Goal: Transaction & Acquisition: Purchase product/service

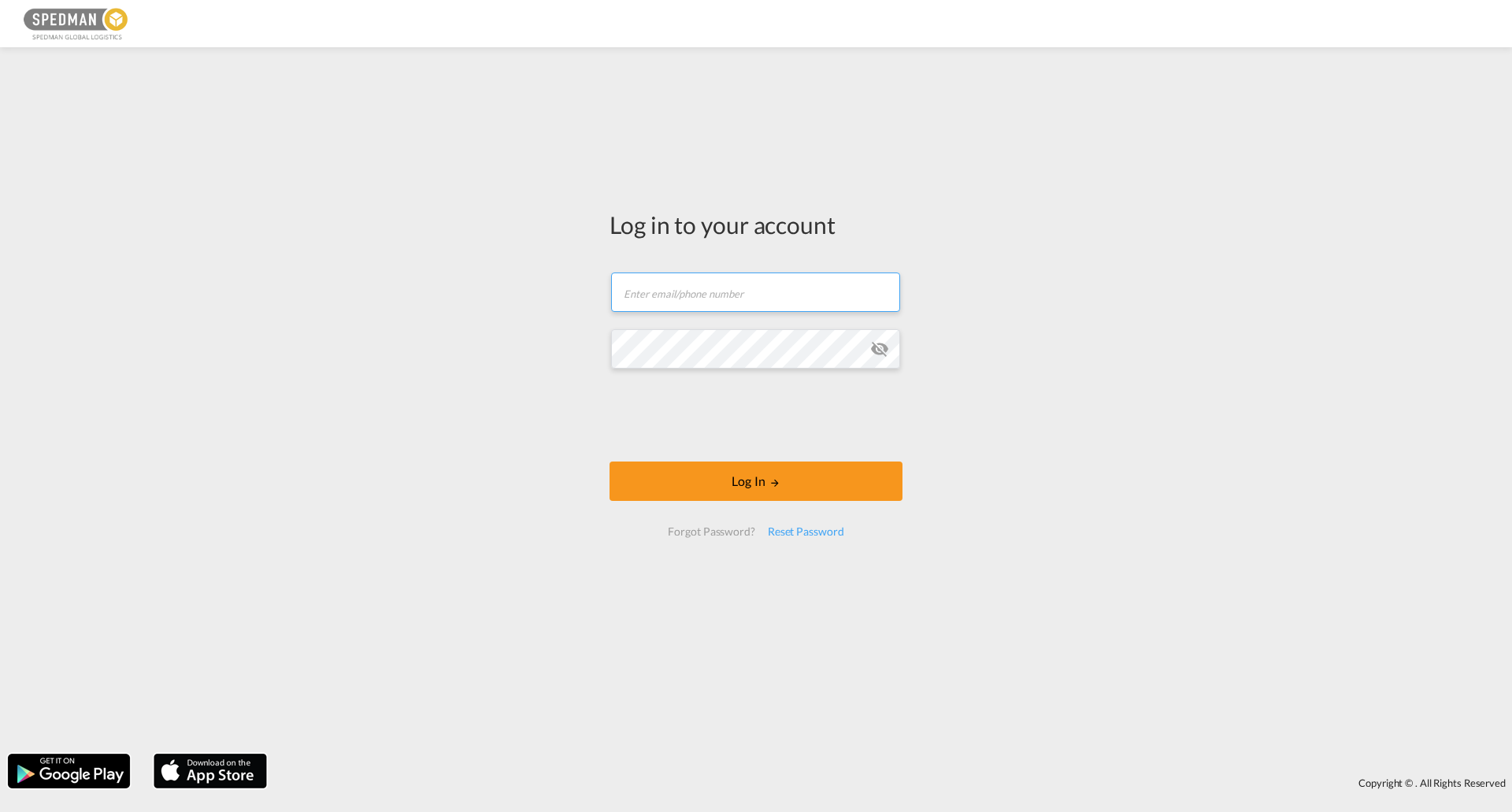
click at [680, 290] on input "text" at bounding box center [755, 292] width 289 height 39
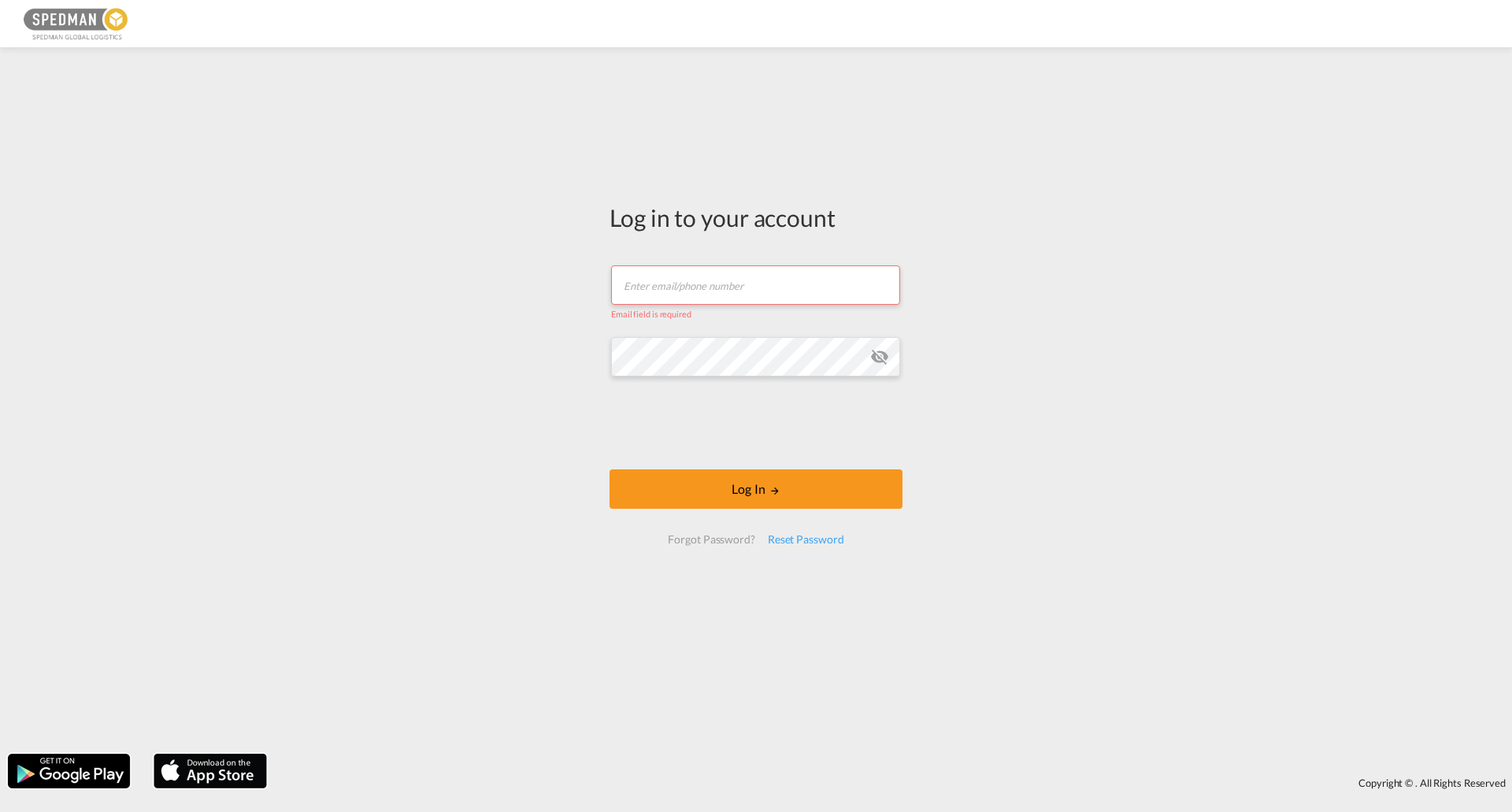
type input "[EMAIL_ADDRESS][DOMAIN_NAME]"
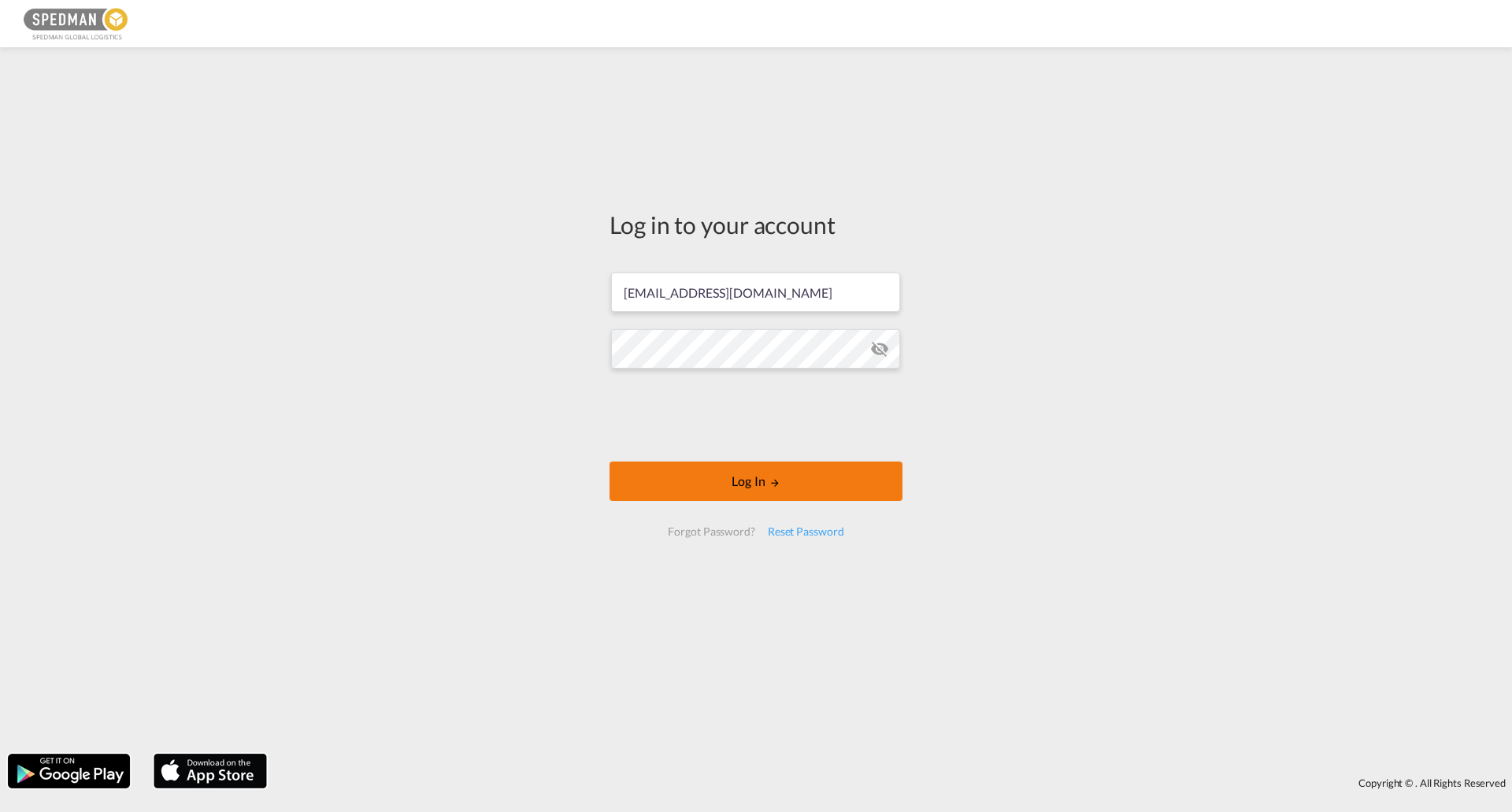
click at [784, 485] on button "Log In" at bounding box center [755, 481] width 293 height 39
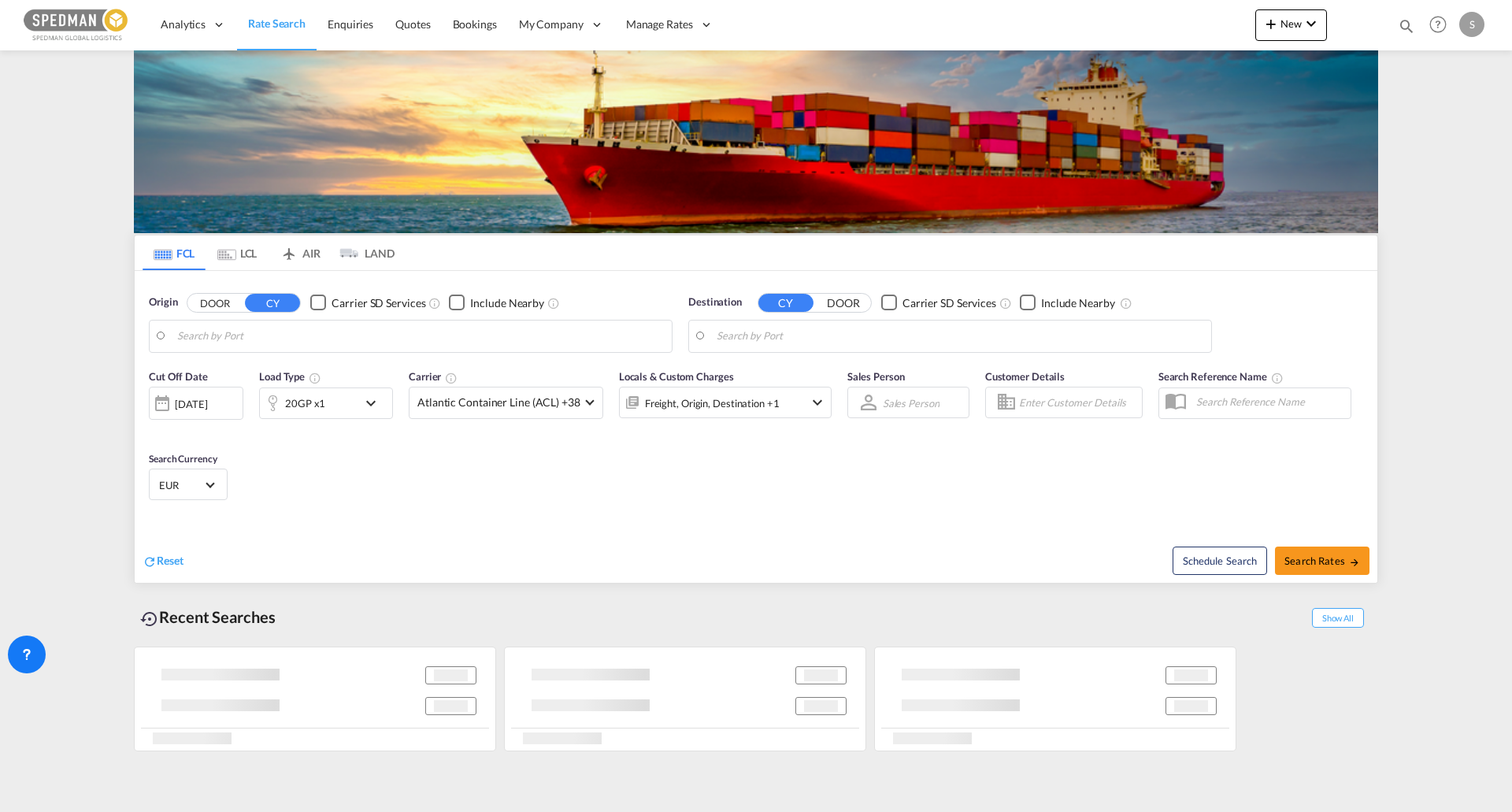
type input "[GEOGRAPHIC_DATA], [GEOGRAPHIC_DATA]"
type input "[GEOGRAPHIC_DATA], [GEOGRAPHIC_DATA], USHOU"
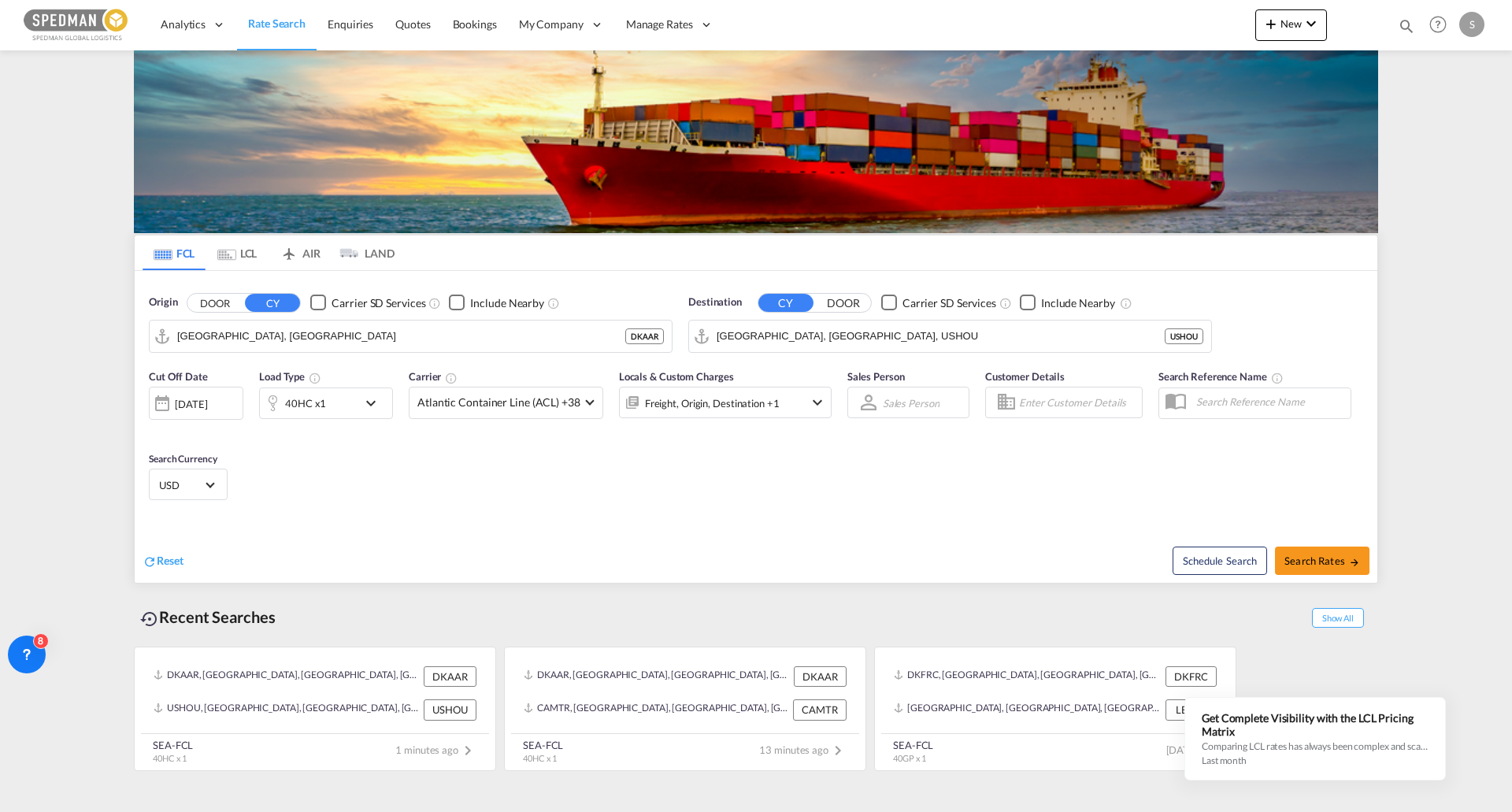
click at [886, 480] on div "Cut Off Date [DATE] [DATE] Load Type 40HC x1 Carrier Atlantic Container Line (A…" at bounding box center [756, 437] width 1243 height 154
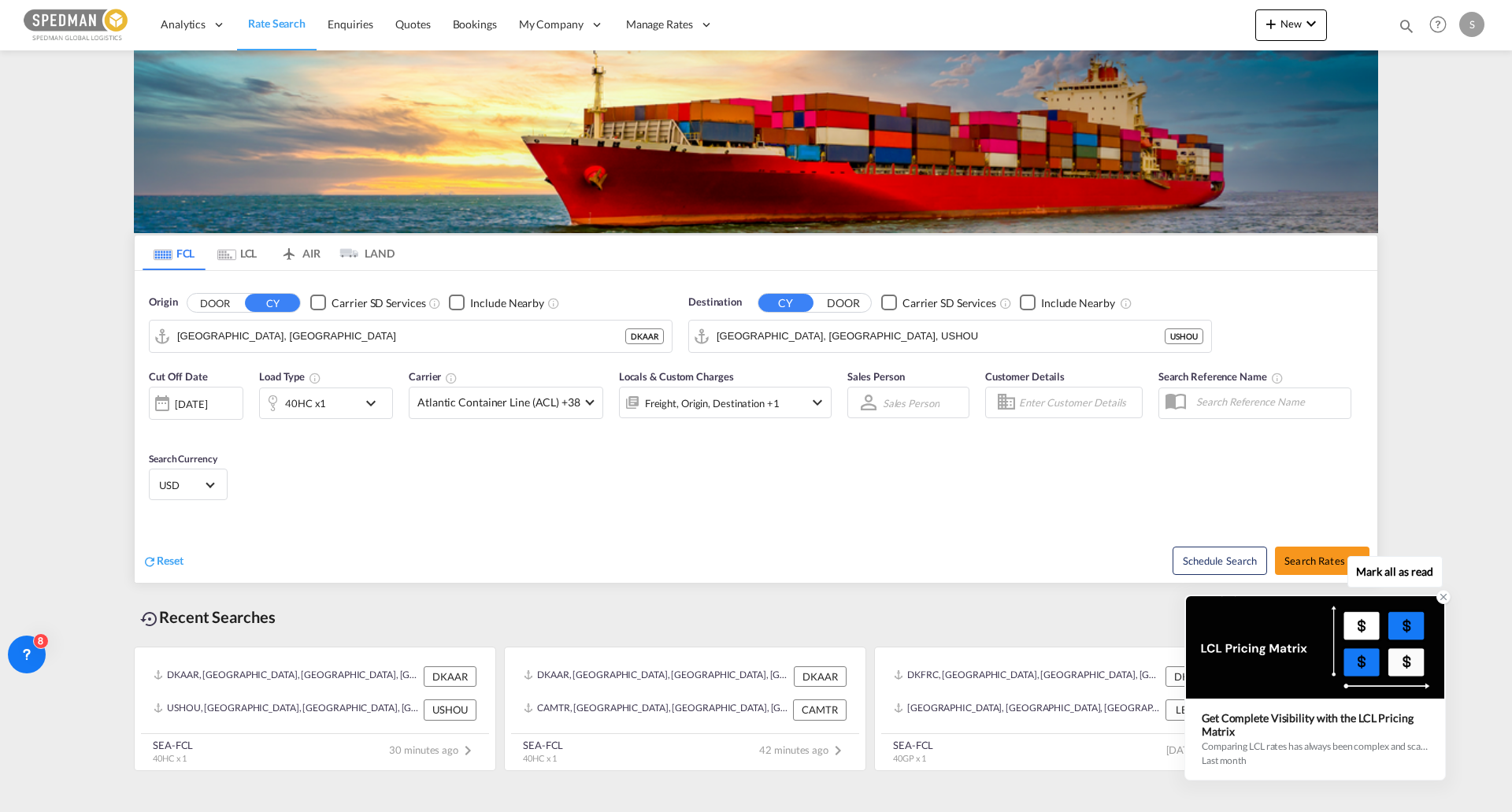
click at [1441, 597] on icon at bounding box center [1443, 597] width 11 height 11
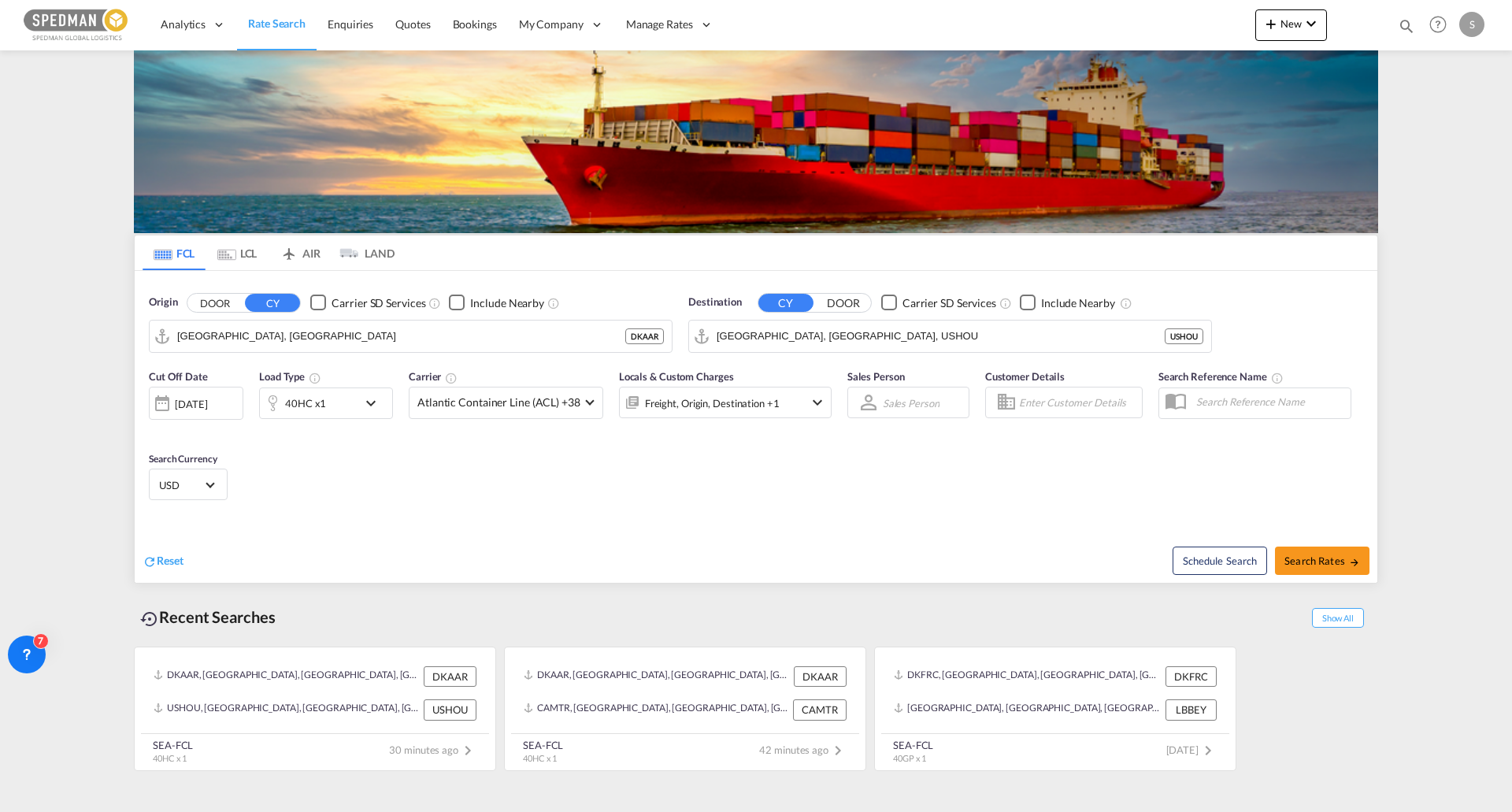
click at [1473, 542] on md-content "Analytics Reports Dashboard Rate Search Enquiries Quotes Bookings" at bounding box center [756, 406] width 1512 height 812
click at [317, 345] on input "[GEOGRAPHIC_DATA], [GEOGRAPHIC_DATA]" at bounding box center [420, 337] width 486 height 24
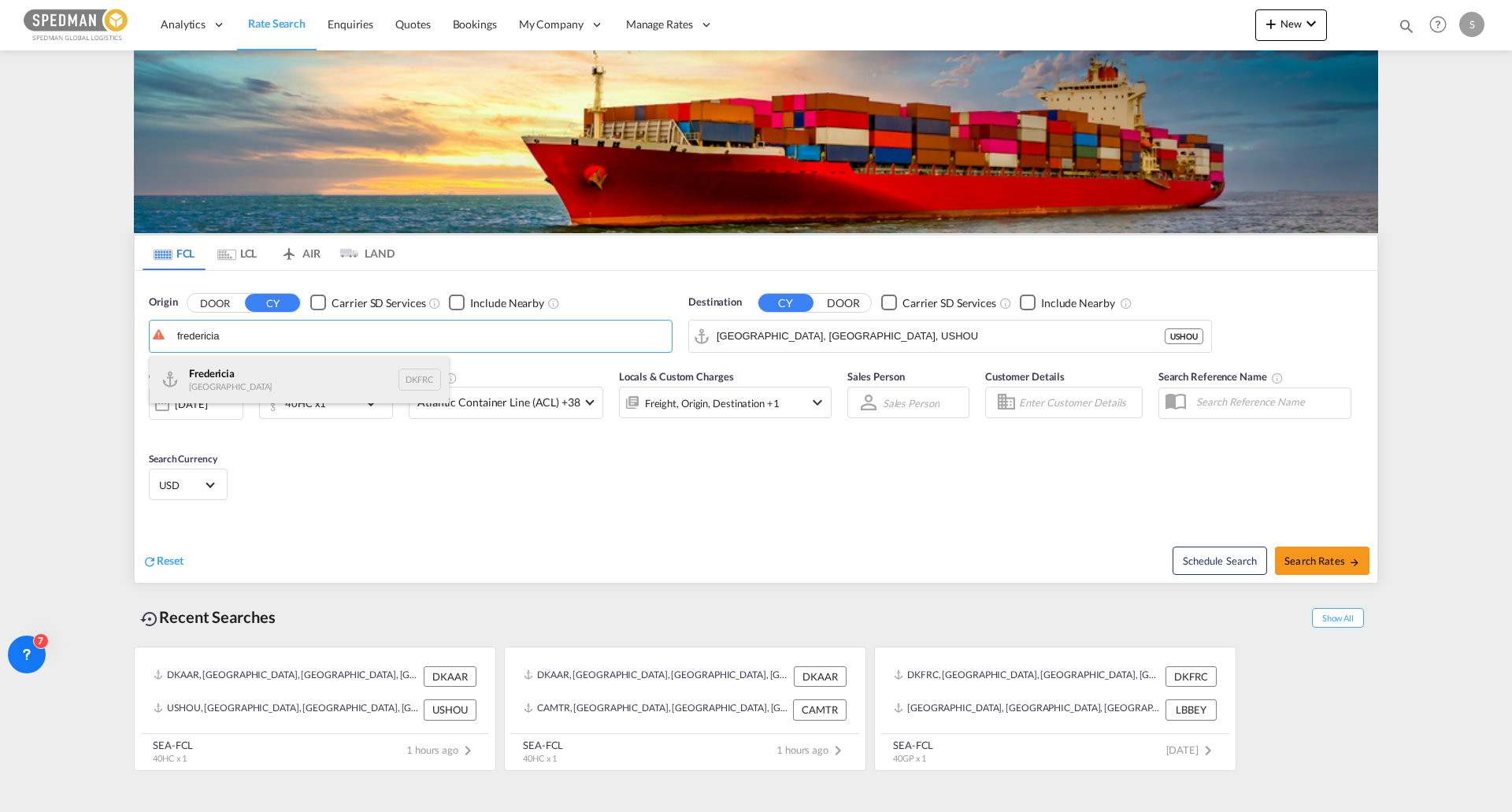
click at [303, 383] on div "Fredericia [GEOGRAPHIC_DATA] DKFRC" at bounding box center [299, 379] width 299 height 47
type input "[GEOGRAPHIC_DATA], DKFRC"
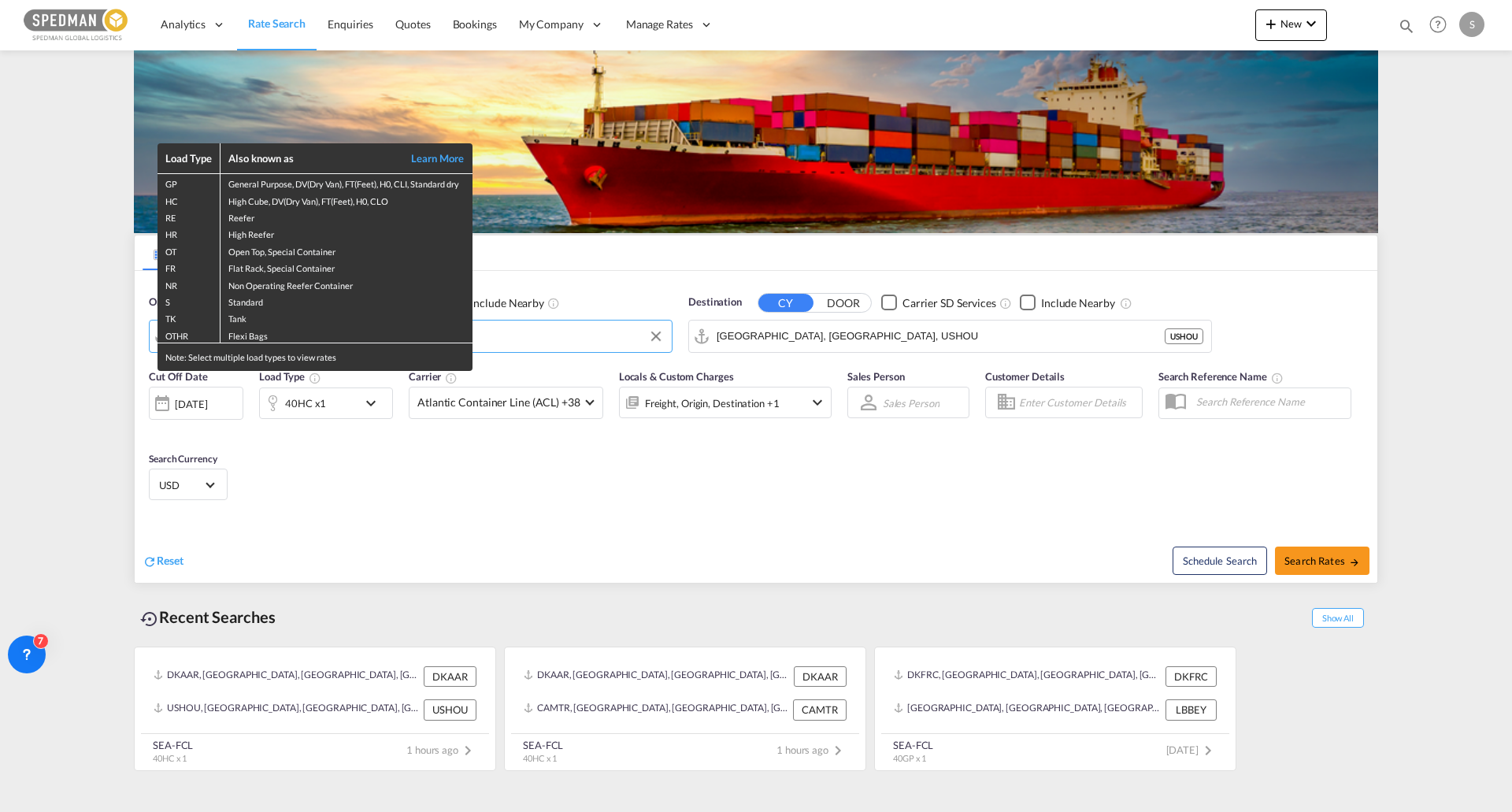
click at [841, 331] on div "Load Type Also known as Learn More GP General Purpose, DV(Dry Van), FT(Feet), H…" at bounding box center [756, 406] width 1512 height 812
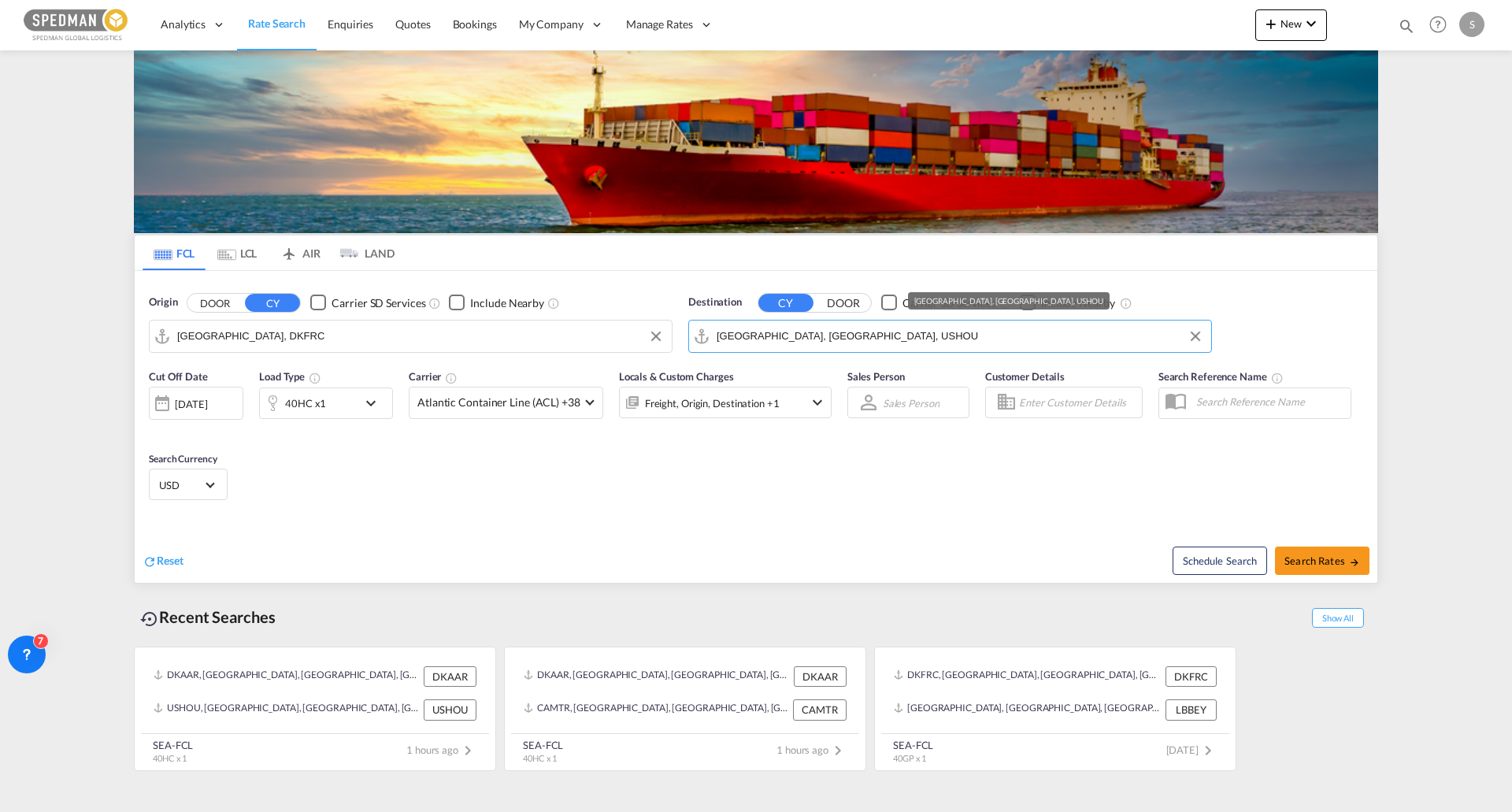
click at [841, 331] on input "[GEOGRAPHIC_DATA], [GEOGRAPHIC_DATA], USHOU" at bounding box center [960, 337] width 486 height 24
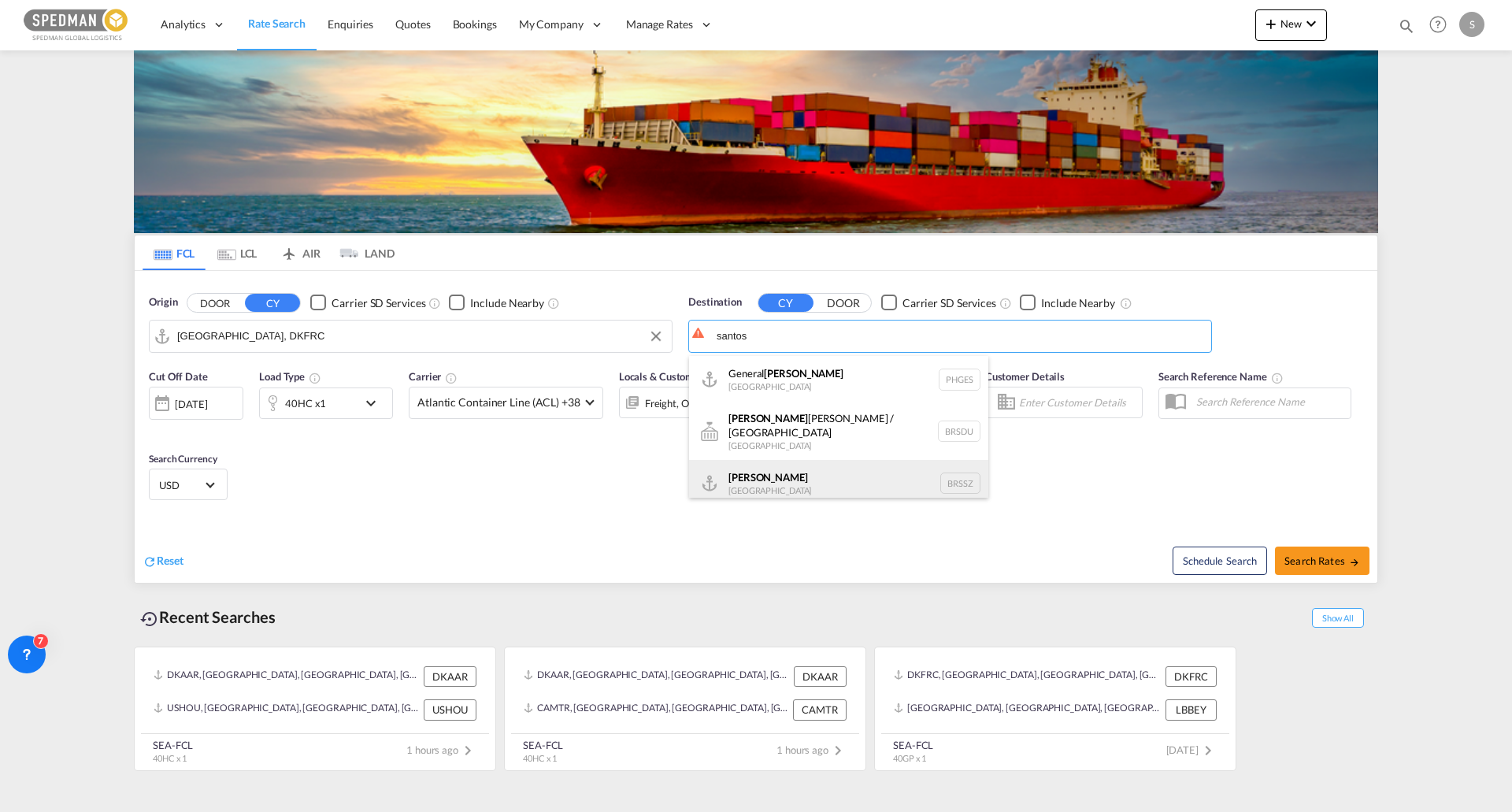
click at [865, 479] on div "[PERSON_NAME] [GEOGRAPHIC_DATA] BRSSZ" at bounding box center [838, 483] width 299 height 47
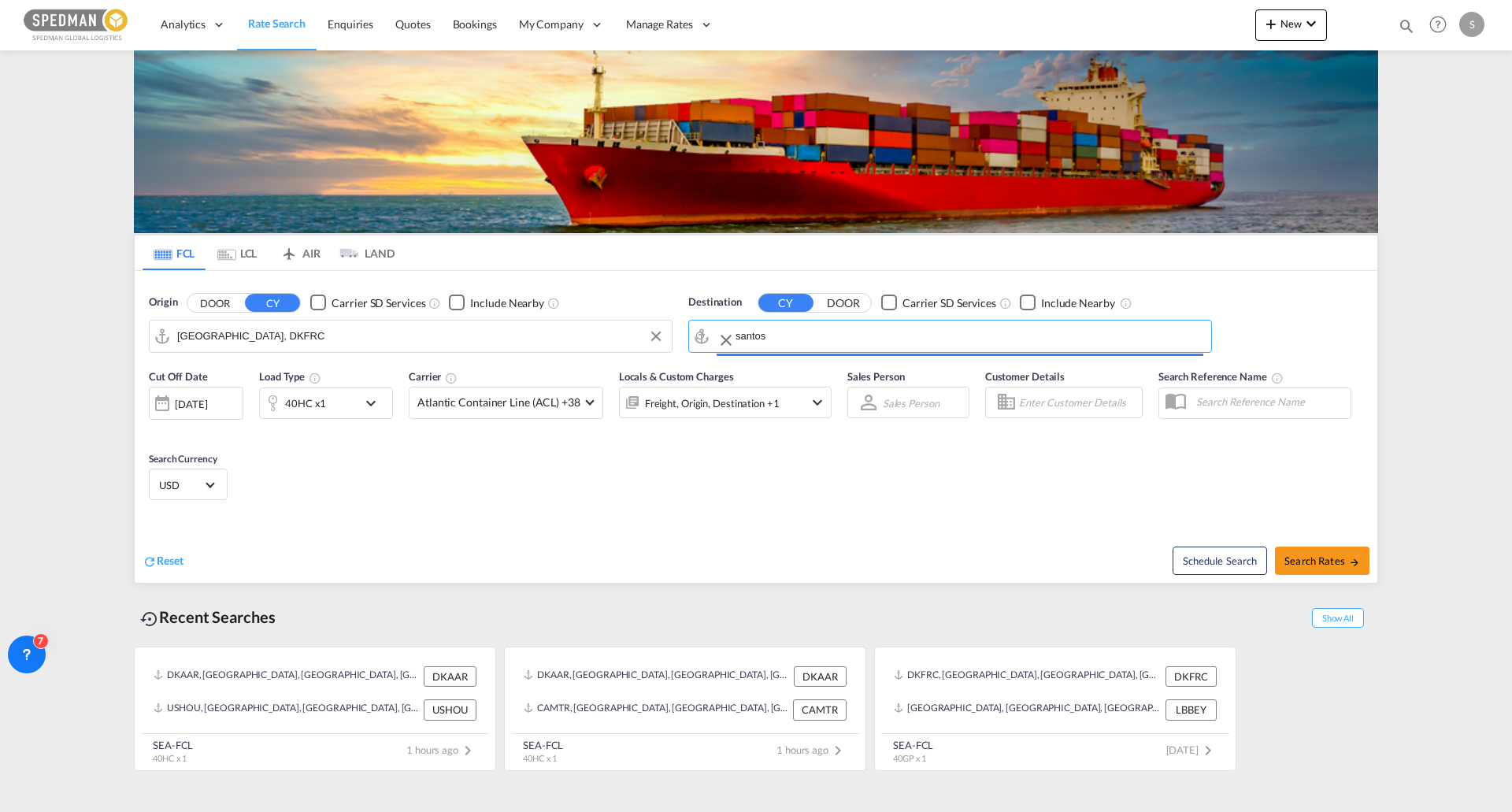
type input "Santos, BRSSZ"
click at [363, 400] on md-icon "icon-chevron-down" at bounding box center [375, 404] width 27 height 19
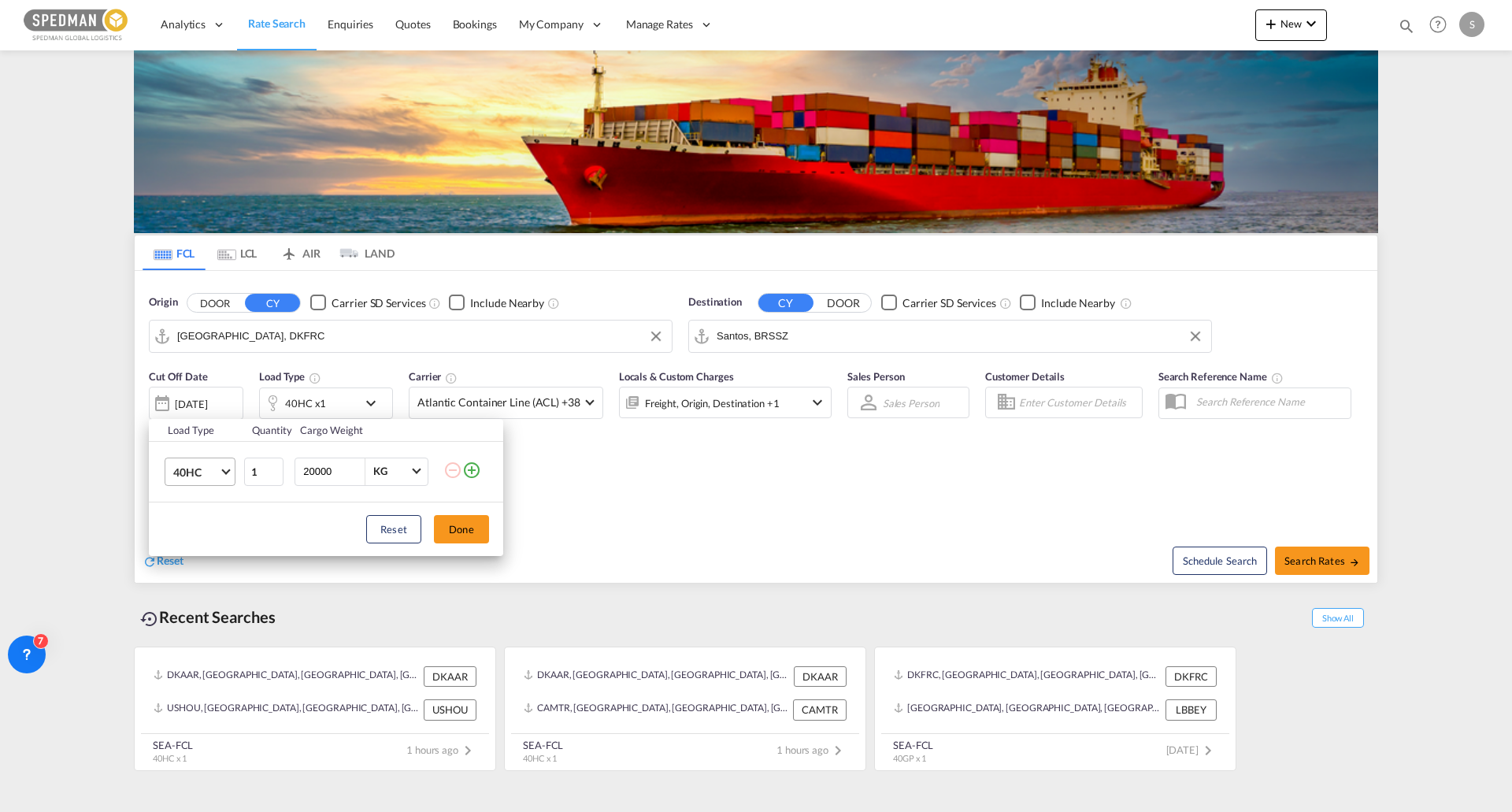
click at [198, 475] on span "40HC" at bounding box center [195, 473] width 45 height 16
click at [206, 396] on md-option "20GP" at bounding box center [214, 396] width 107 height 37
click at [471, 528] on button "Done" at bounding box center [461, 530] width 55 height 29
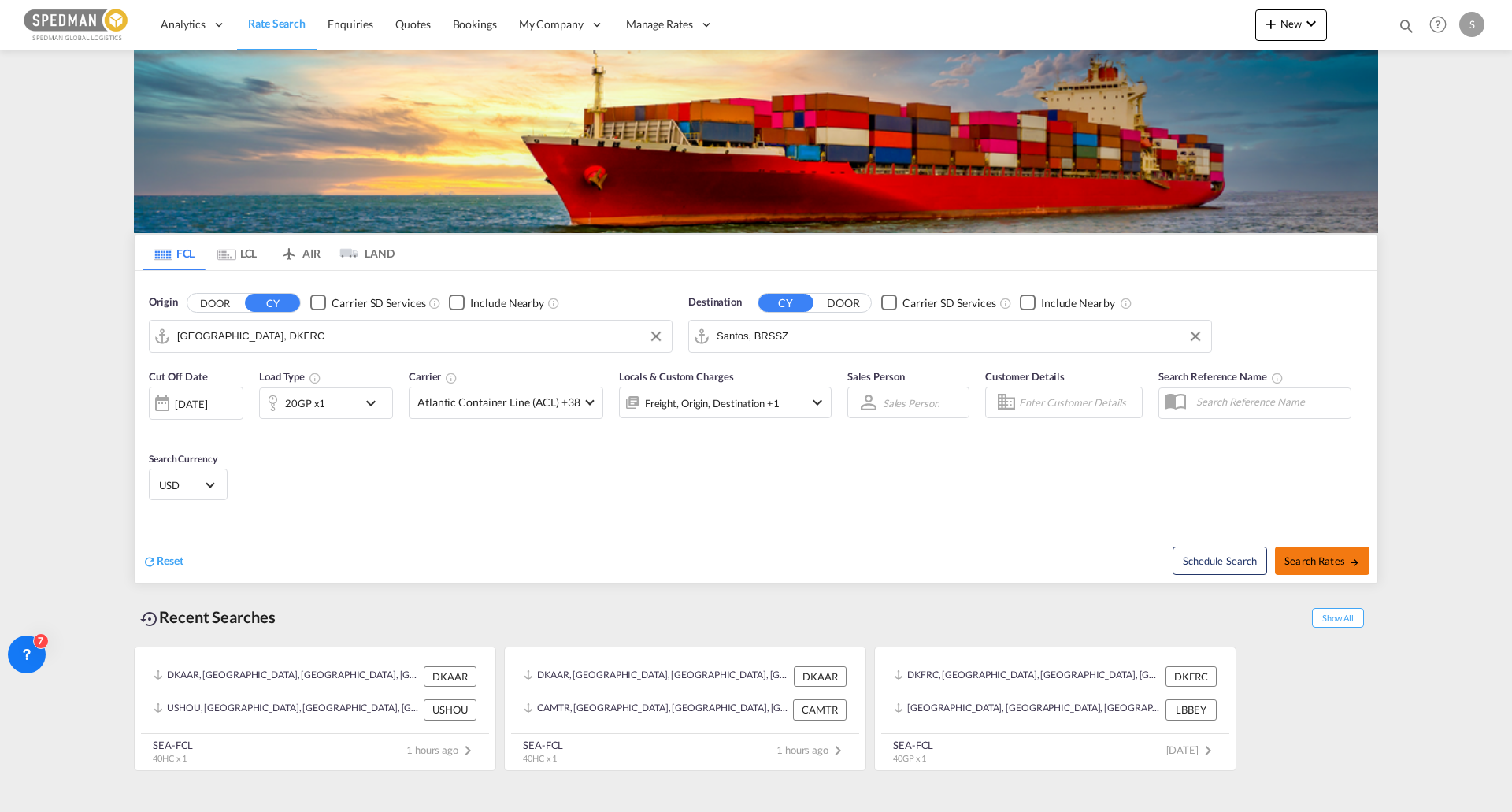
click at [1332, 552] on button "Search Rates" at bounding box center [1322, 561] width 95 height 29
type input "DKFRC to BRSSZ / [DATE]"
